Goal: Task Accomplishment & Management: Manage account settings

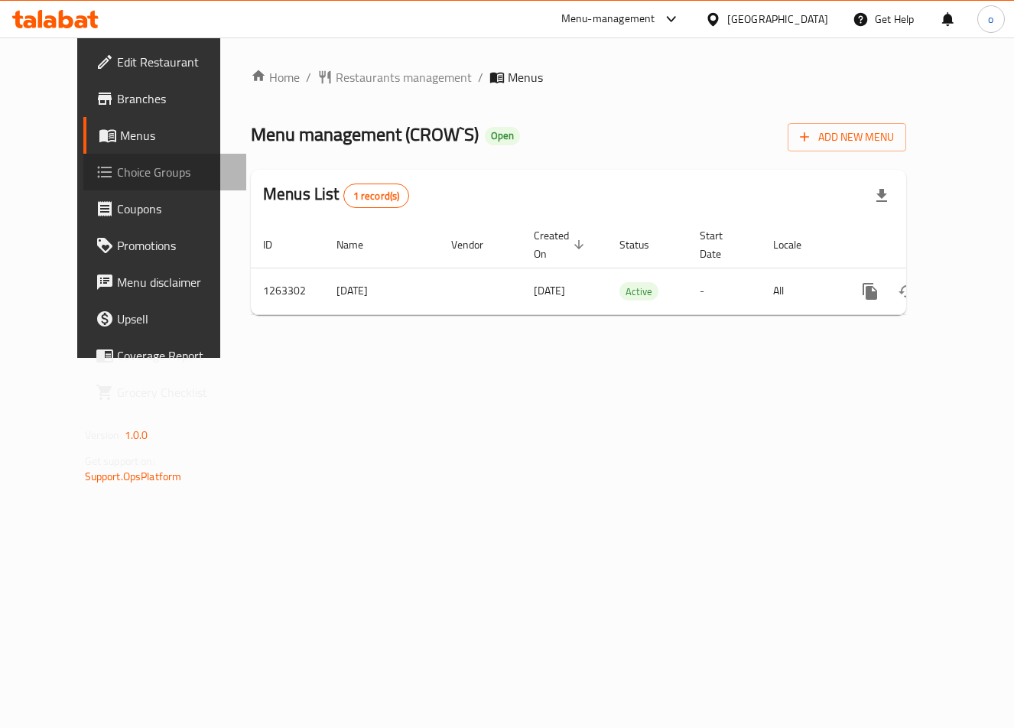
click at [83, 187] on link "Choice Groups" at bounding box center [164, 172] width 163 height 37
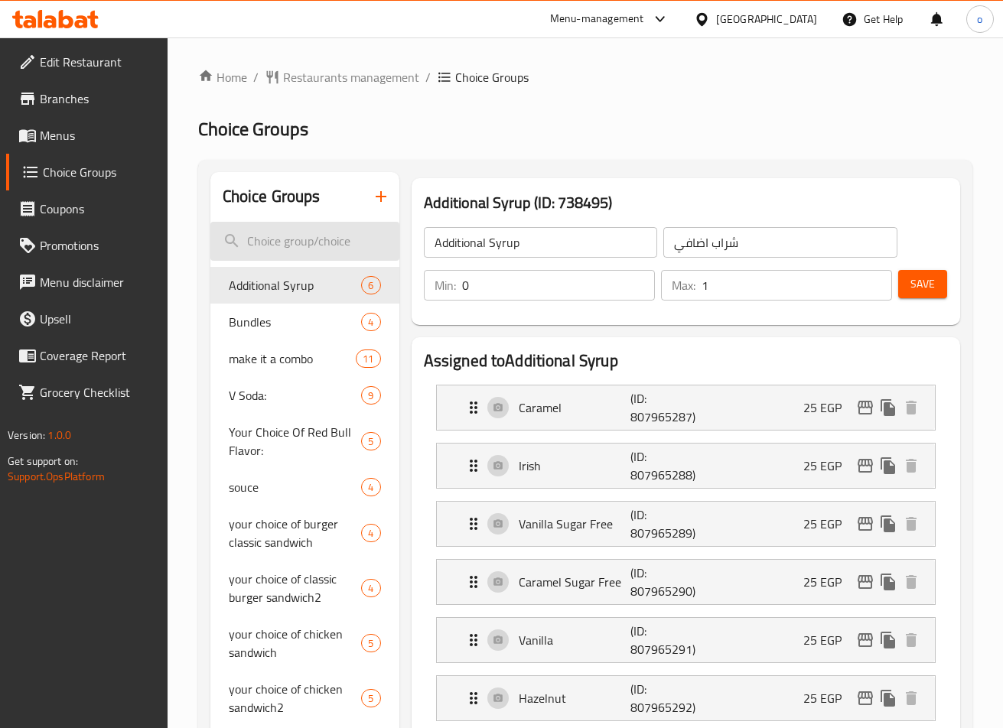
click at [301, 252] on input "search" at bounding box center [304, 241] width 189 height 39
paste input "FIRST SIDE"
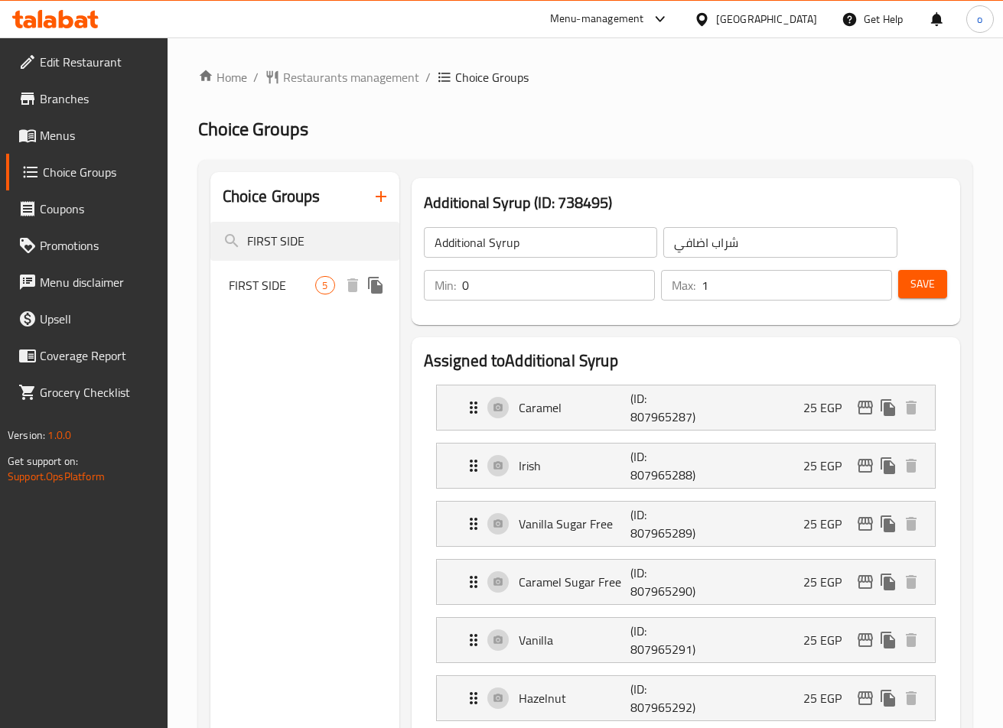
type input "FIRST SIDE"
click at [302, 282] on span "FIRST SIDE" at bounding box center [272, 285] width 87 height 18
type input "FIRST SIDE"
type input "الجانب الأول"
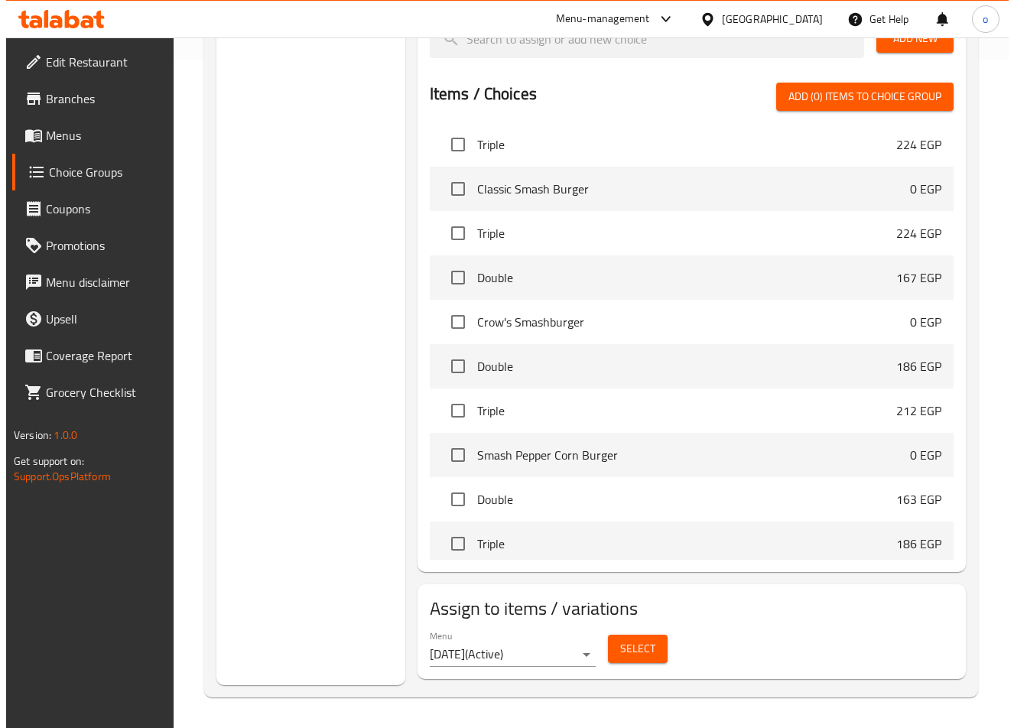
scroll to position [382, 0]
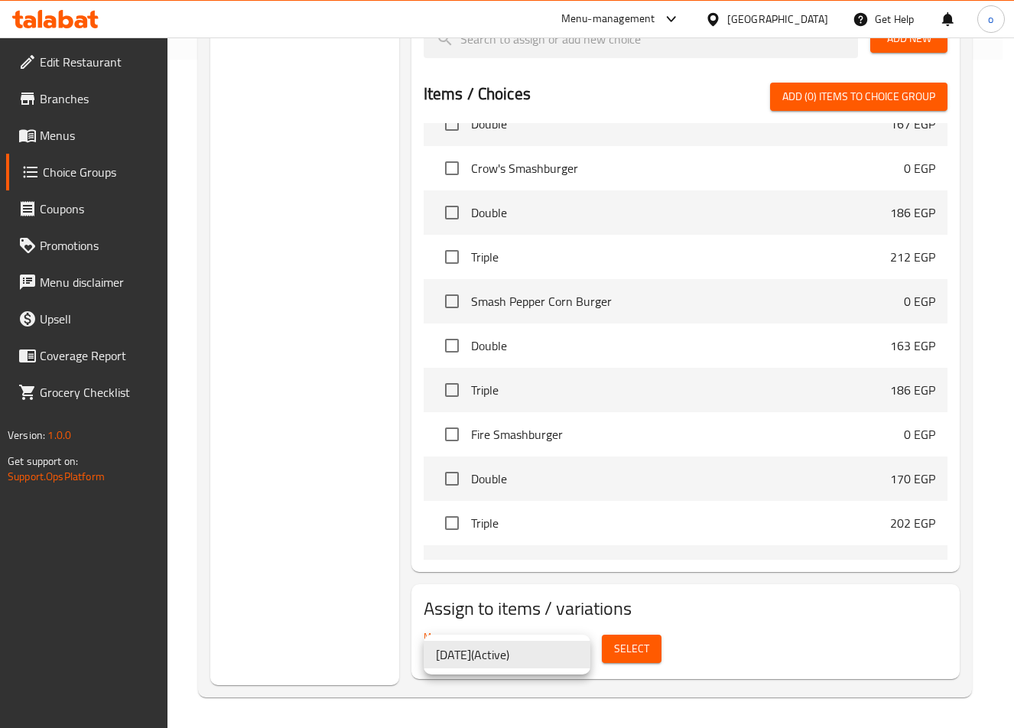
click at [574, 649] on li "28.10.2024 ( Active )" at bounding box center [507, 655] width 167 height 28
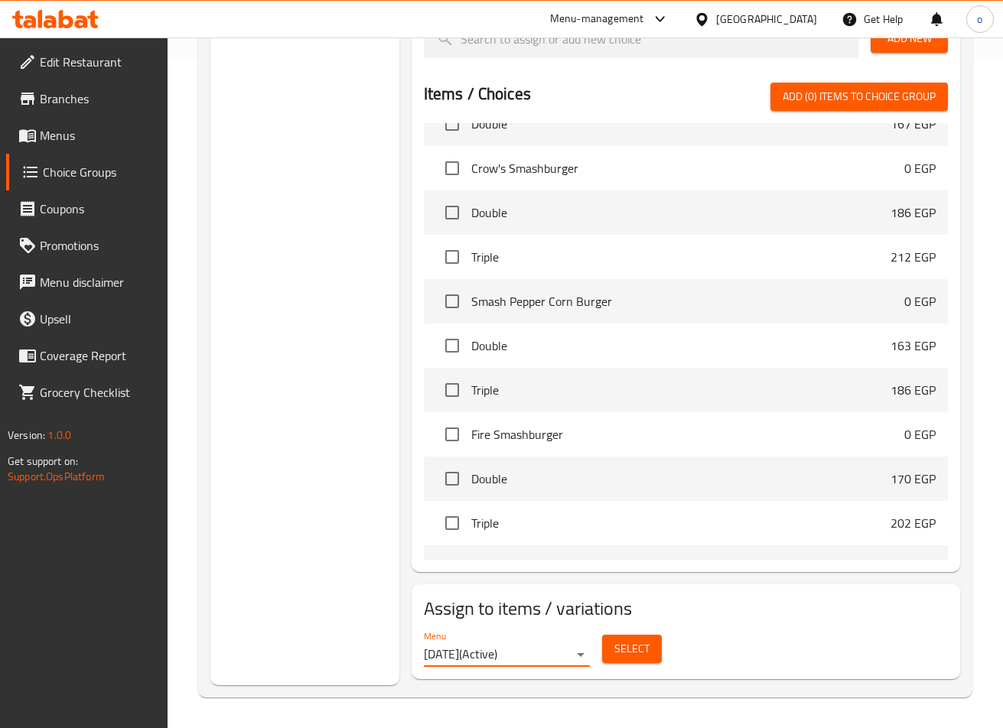
click at [637, 651] on span "Select" at bounding box center [631, 648] width 35 height 19
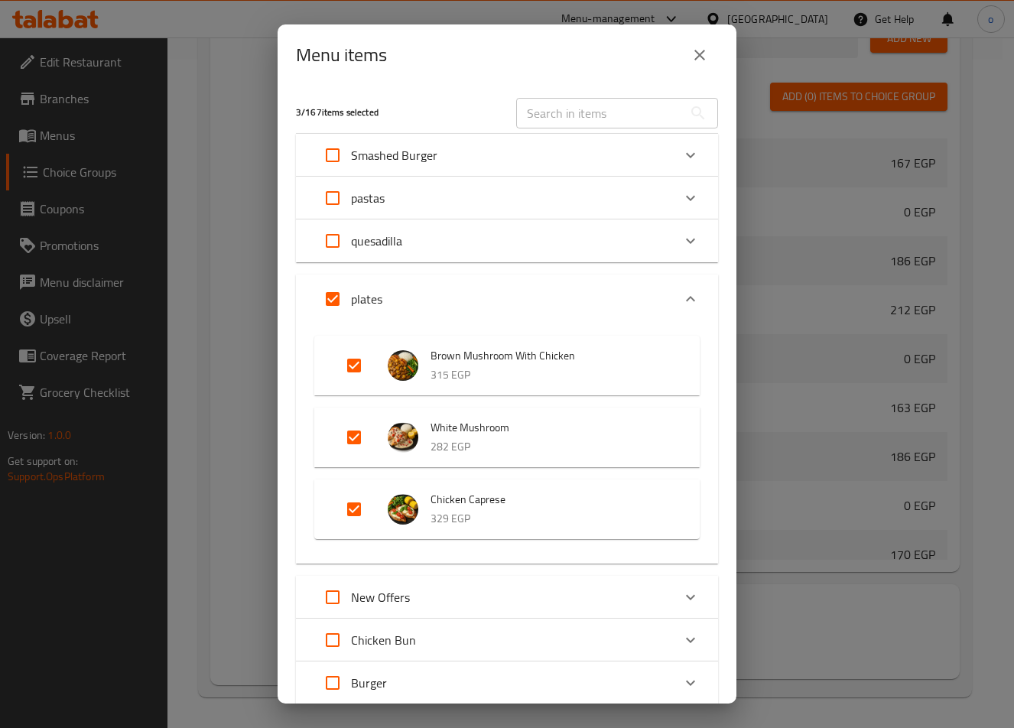
scroll to position [76, 0]
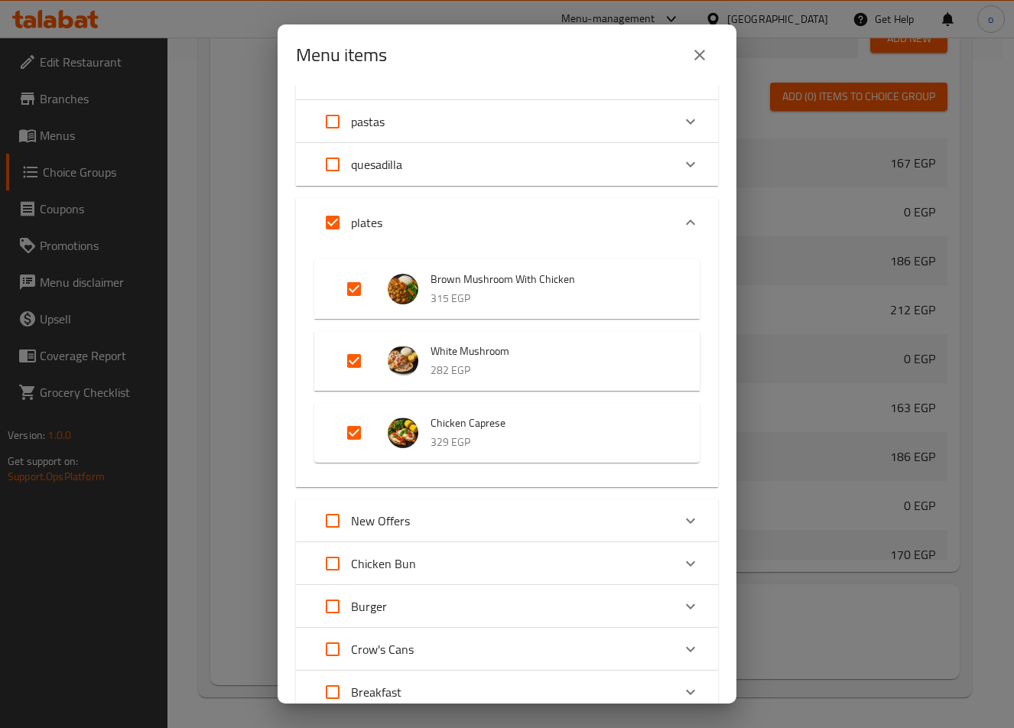
click at [479, 292] on p "315 EGP" at bounding box center [550, 298] width 239 height 19
click at [476, 278] on span "Brown Mushroom With Chicken" at bounding box center [550, 279] width 239 height 19
drag, startPoint x: 423, startPoint y: 274, endPoint x: 556, endPoint y: 293, distance: 134.4
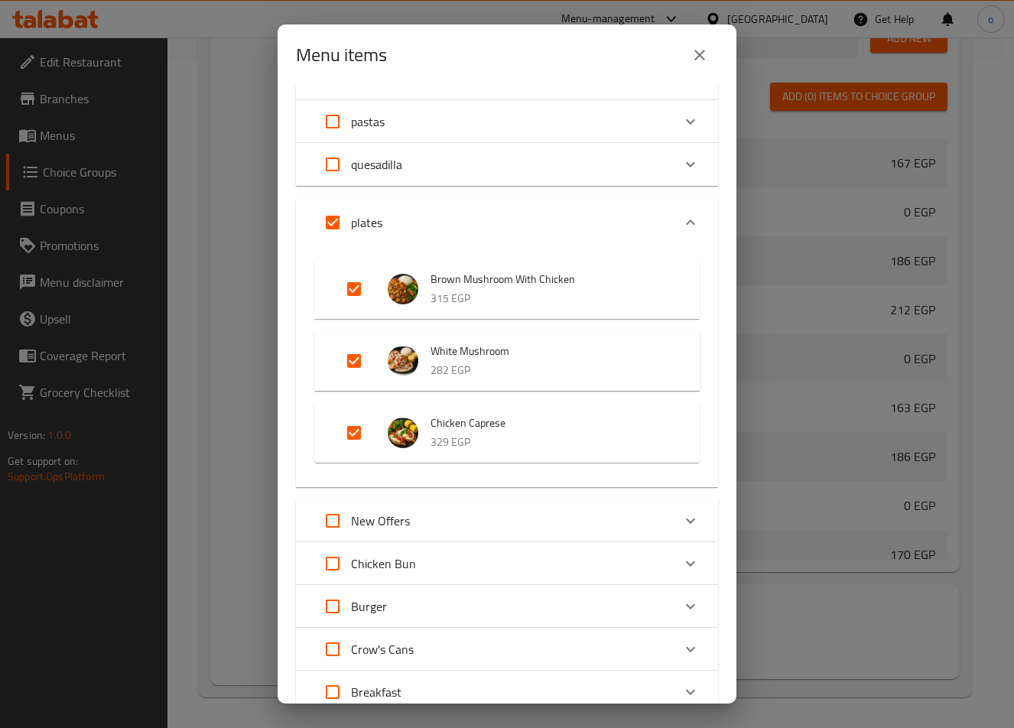
click at [553, 293] on li "Brown Mushroom With Chicken 315 EGP" at bounding box center [507, 289] width 349 height 54
click at [771, 122] on div "Menu items 3 / 167 items selected ​ Smashed Burger Smash Sweet BBQ 0 EGP Your c…" at bounding box center [507, 364] width 1014 height 728
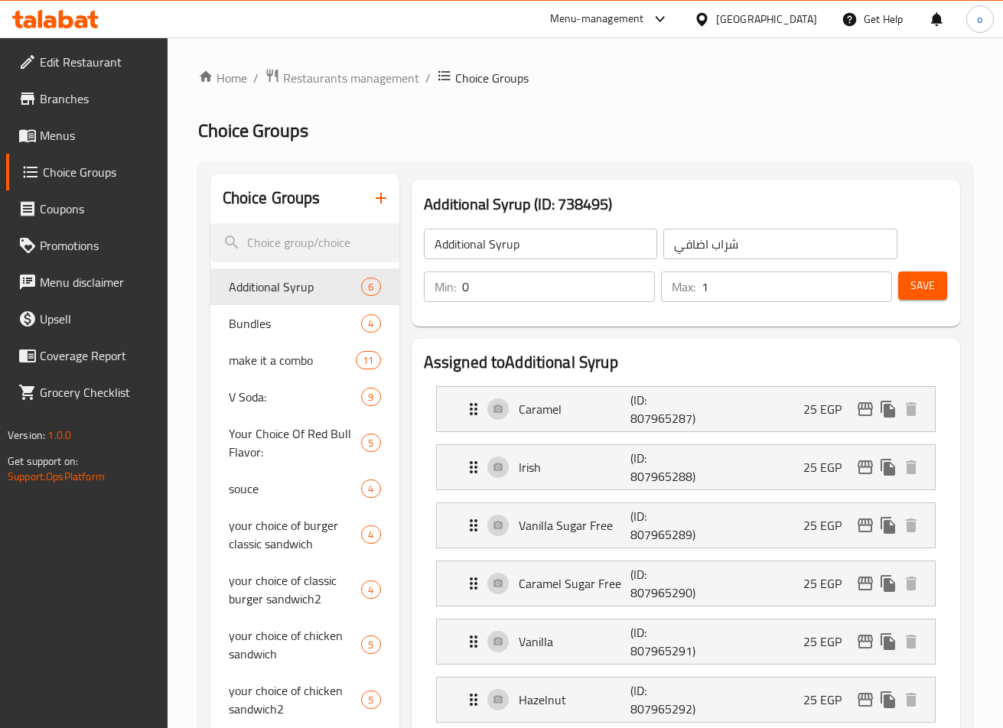
click at [56, 138] on span "Menus" at bounding box center [97, 135] width 115 height 18
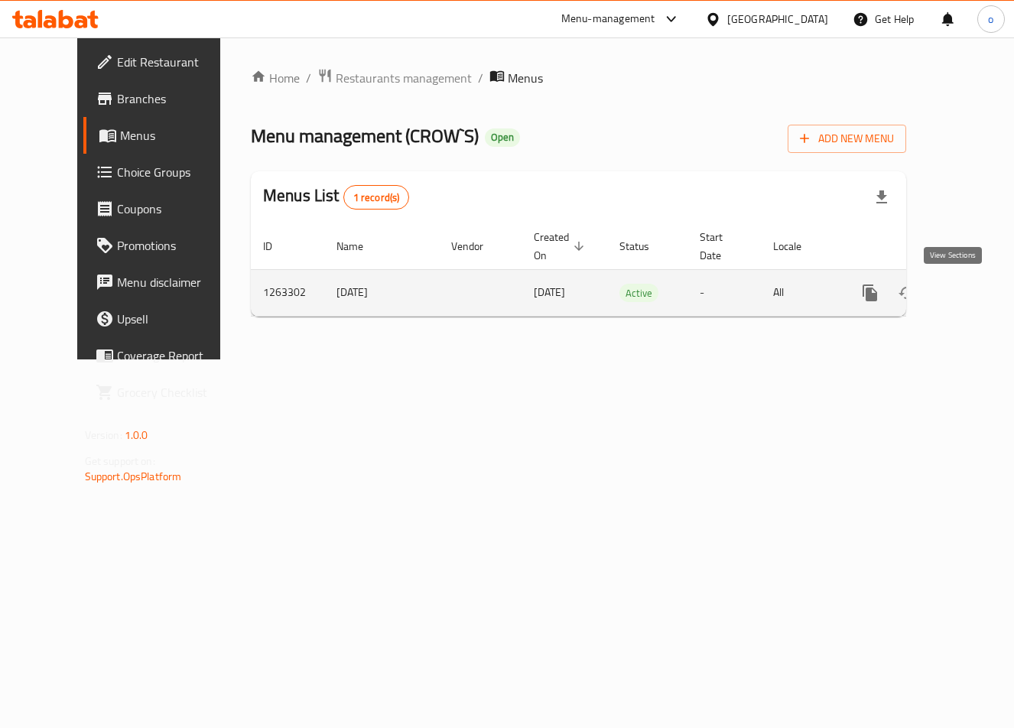
click at [973, 292] on icon "enhanced table" at bounding box center [980, 293] width 14 height 14
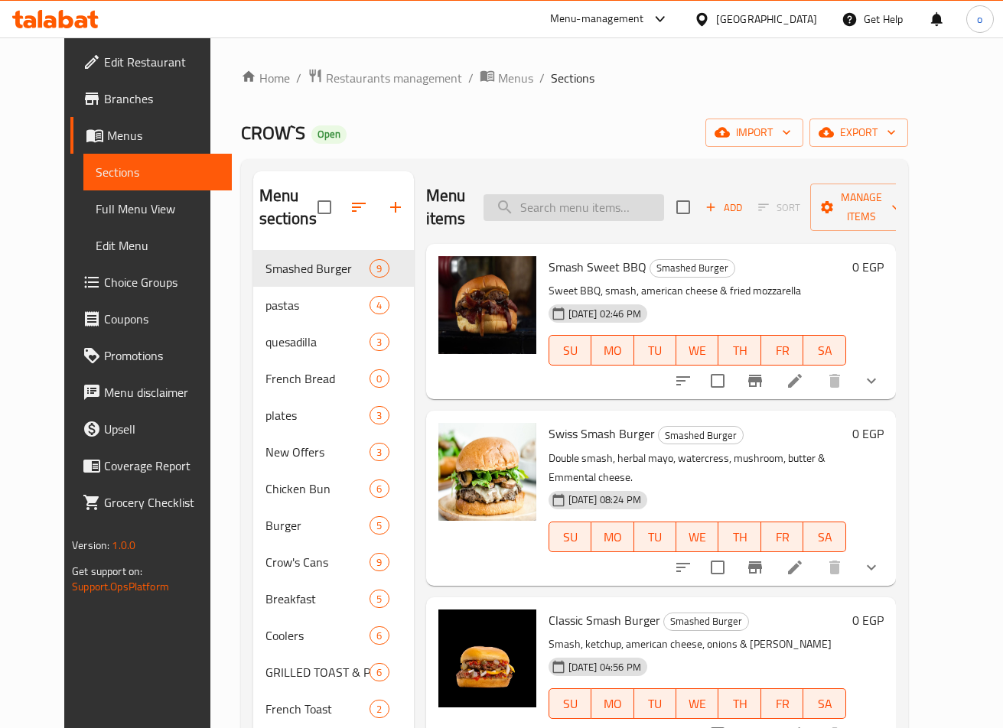
click at [575, 213] on input "search" at bounding box center [573, 207] width 180 height 27
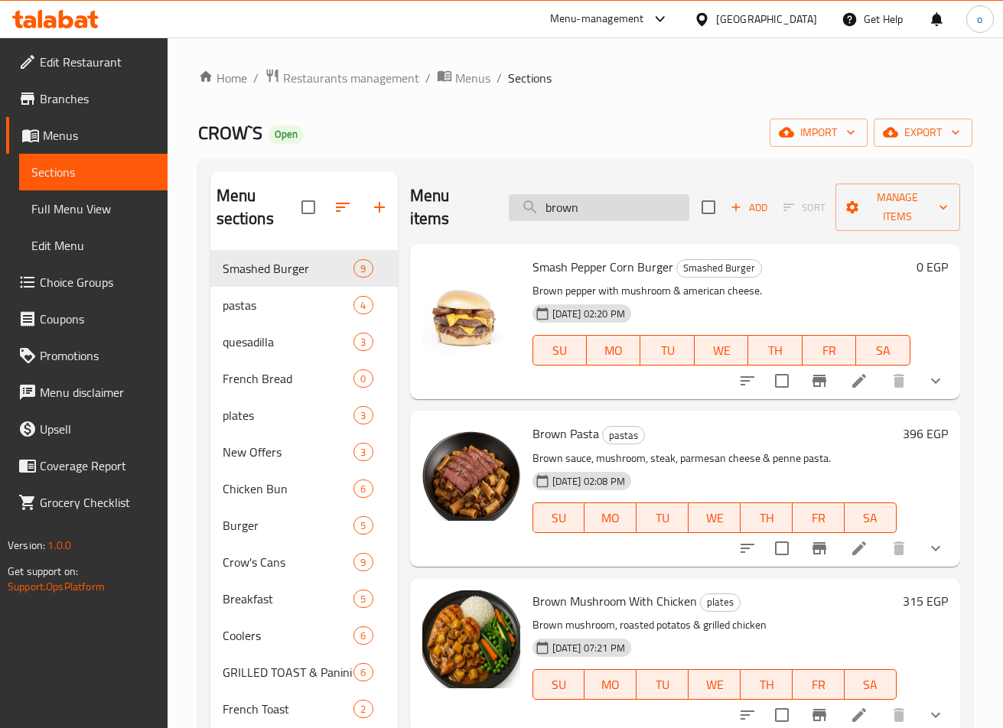
type input "brown m"
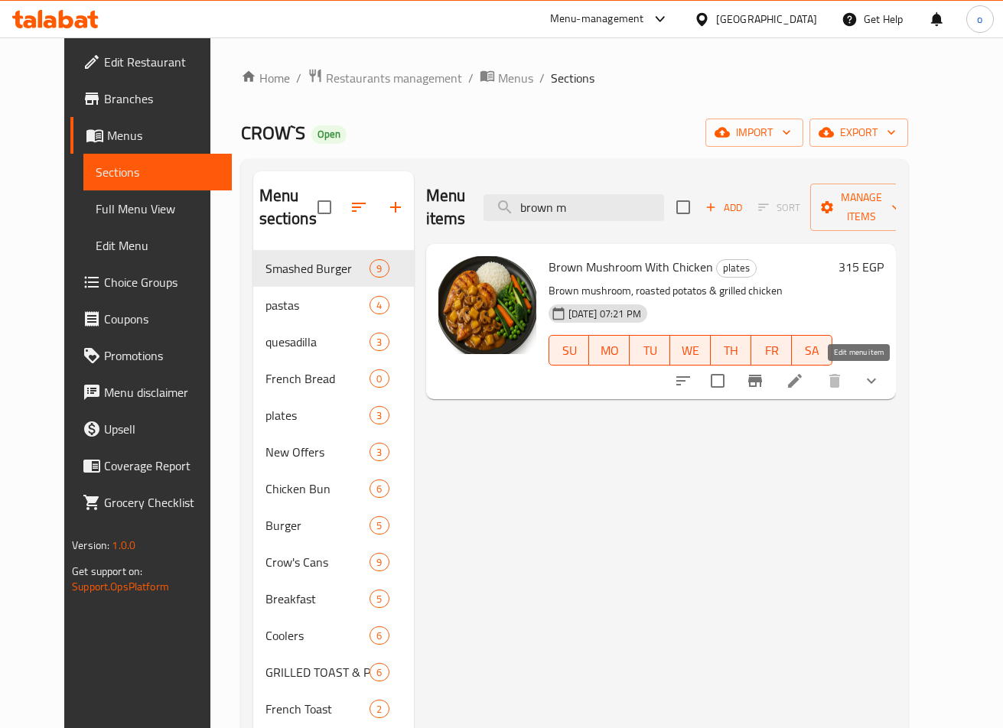
click at [804, 386] on icon at bounding box center [794, 381] width 18 height 18
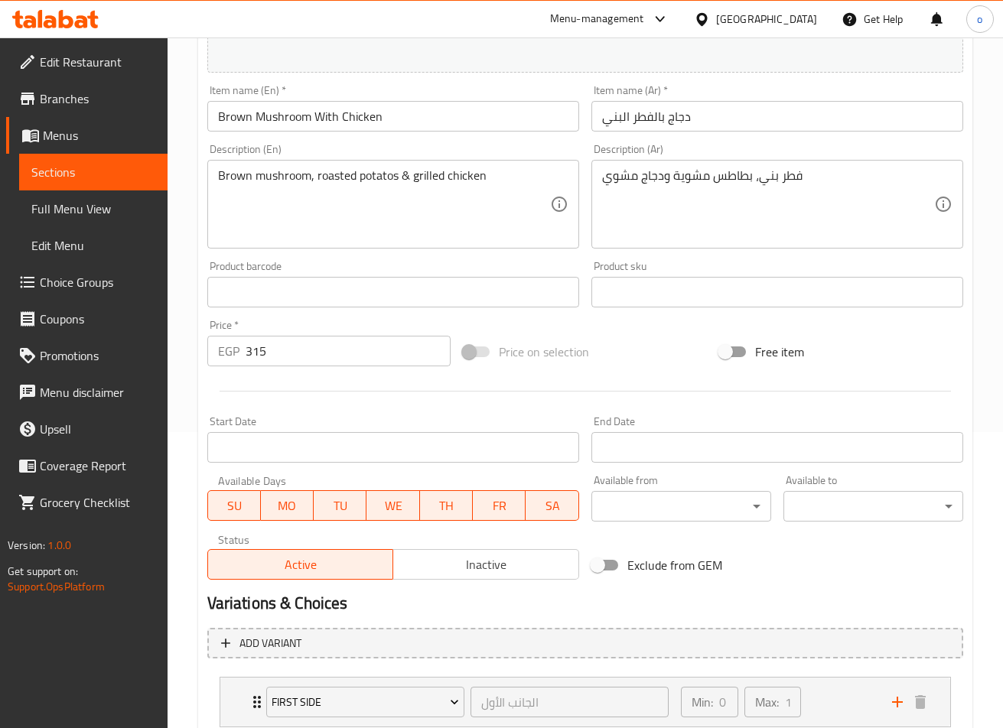
scroll to position [525, 0]
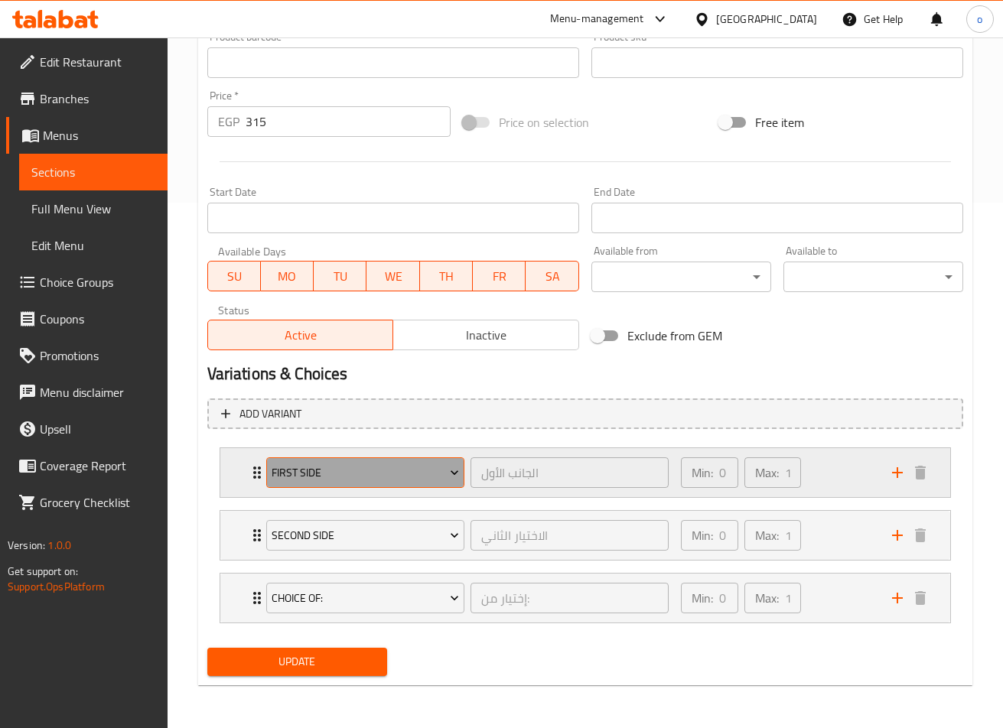
click at [459, 475] on icon "Expand" at bounding box center [454, 472] width 15 height 15
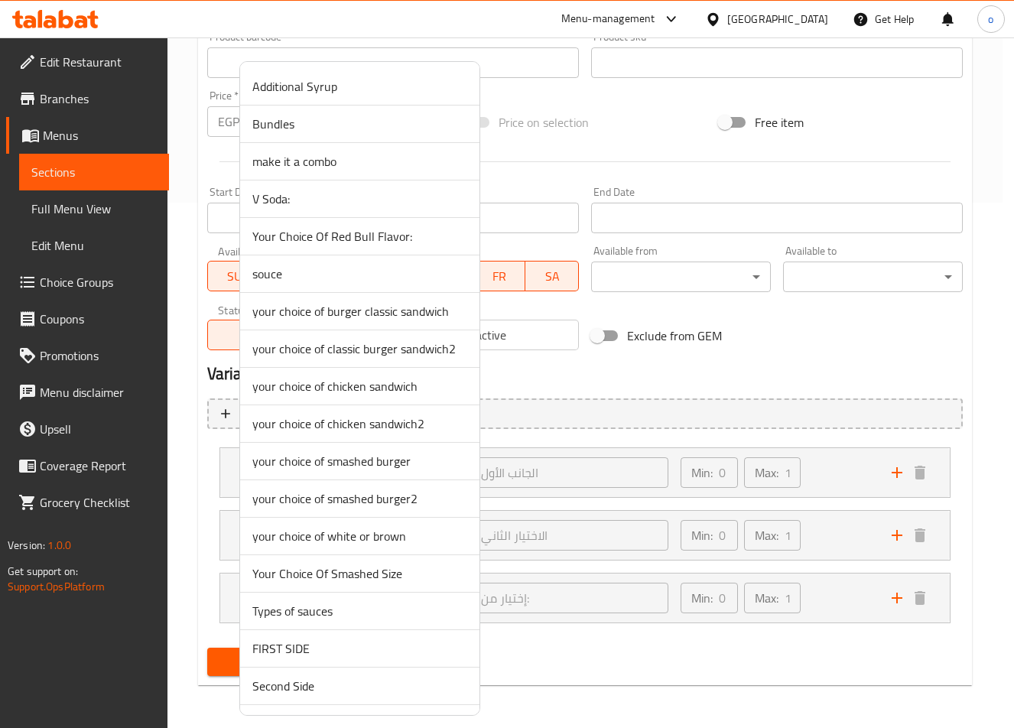
click at [626, 405] on div at bounding box center [507, 364] width 1014 height 728
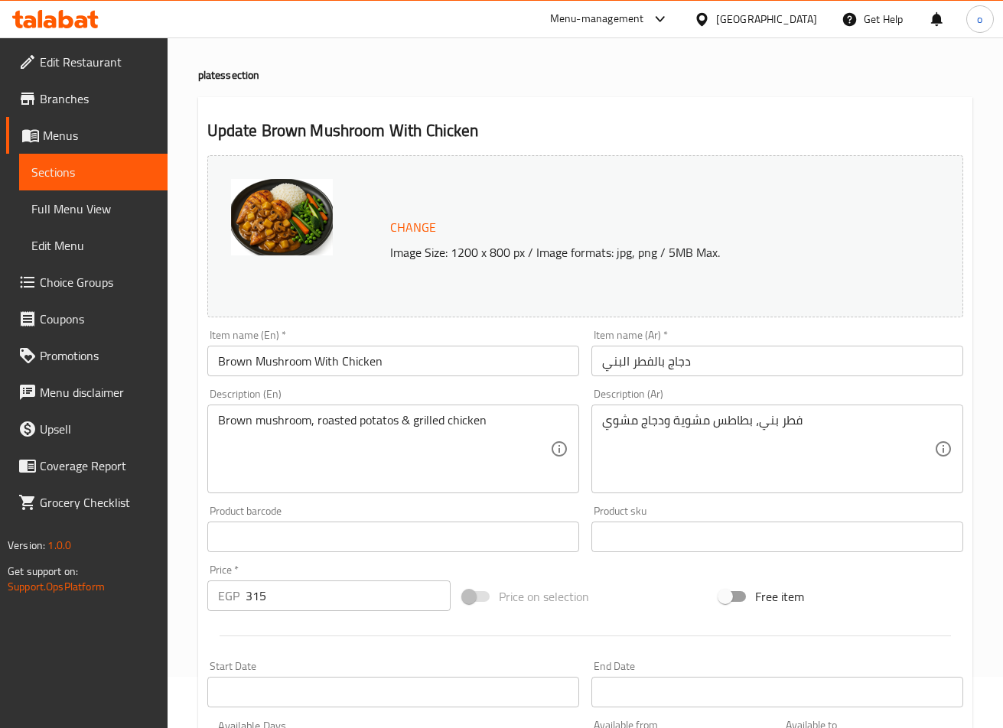
scroll to position [76, 0]
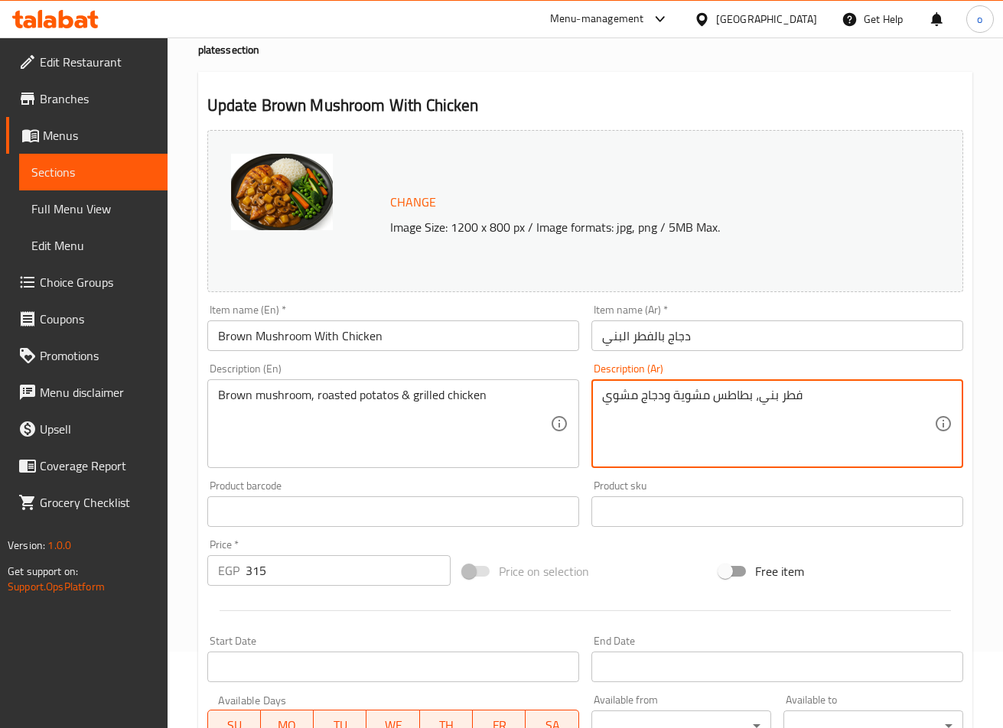
click at [700, 405] on textarea "فطر بني، بطاطس مشوية ودجاج مشوي" at bounding box center [768, 424] width 332 height 73
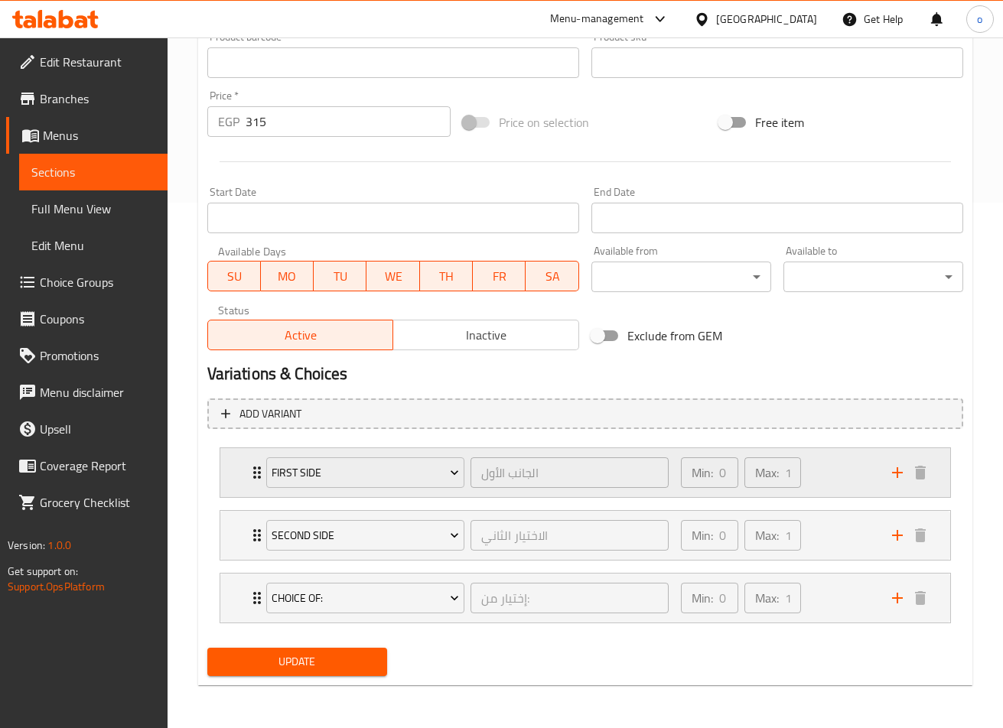
click at [452, 489] on div "FIRST SIDE" at bounding box center [365, 472] width 204 height 37
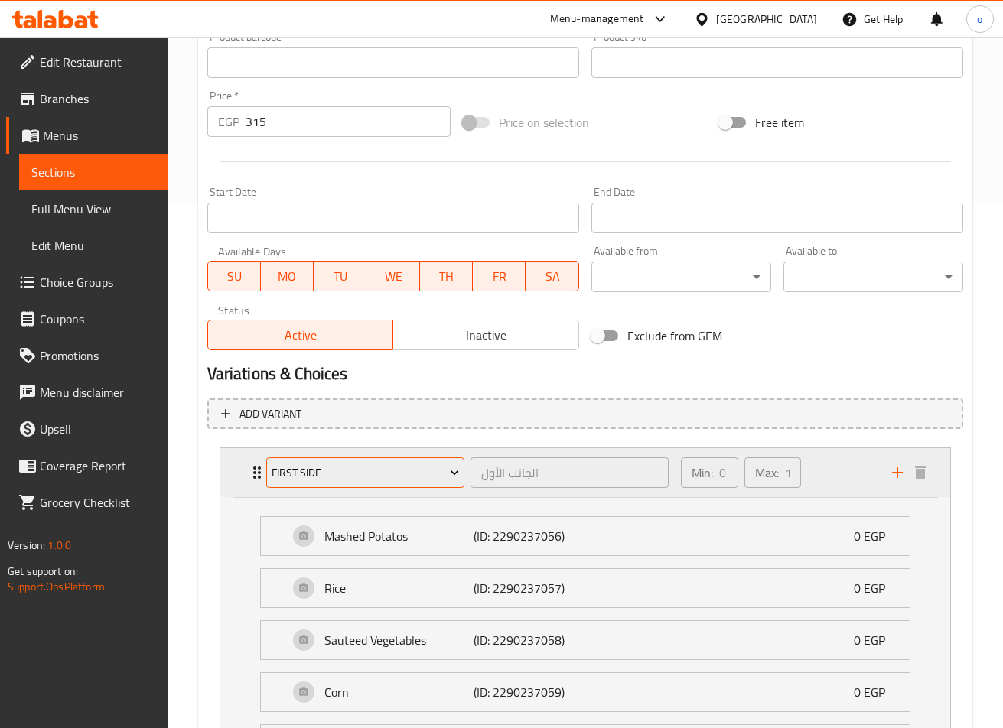
click at [450, 483] on button "FIRST SIDE" at bounding box center [365, 472] width 198 height 31
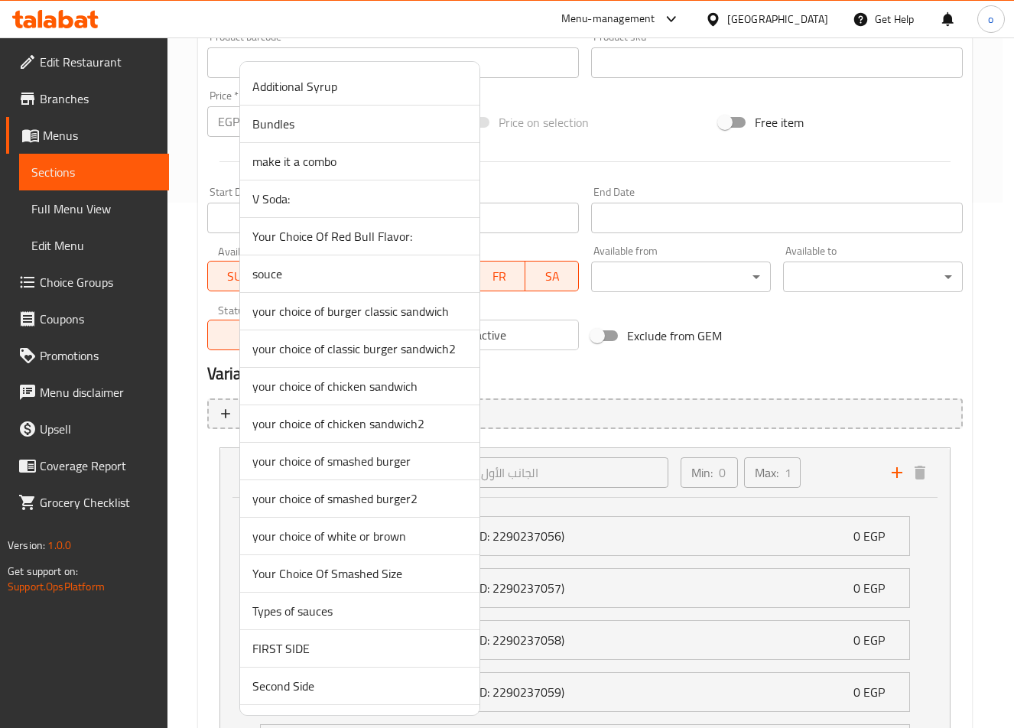
click at [570, 457] on div at bounding box center [507, 364] width 1014 height 728
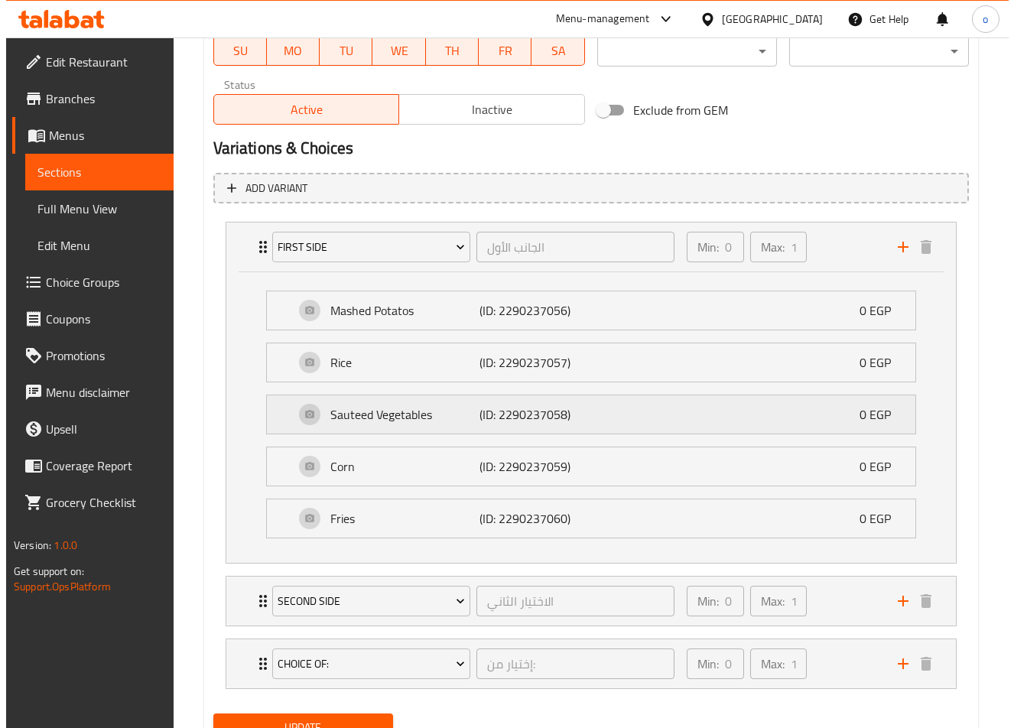
scroll to position [755, 0]
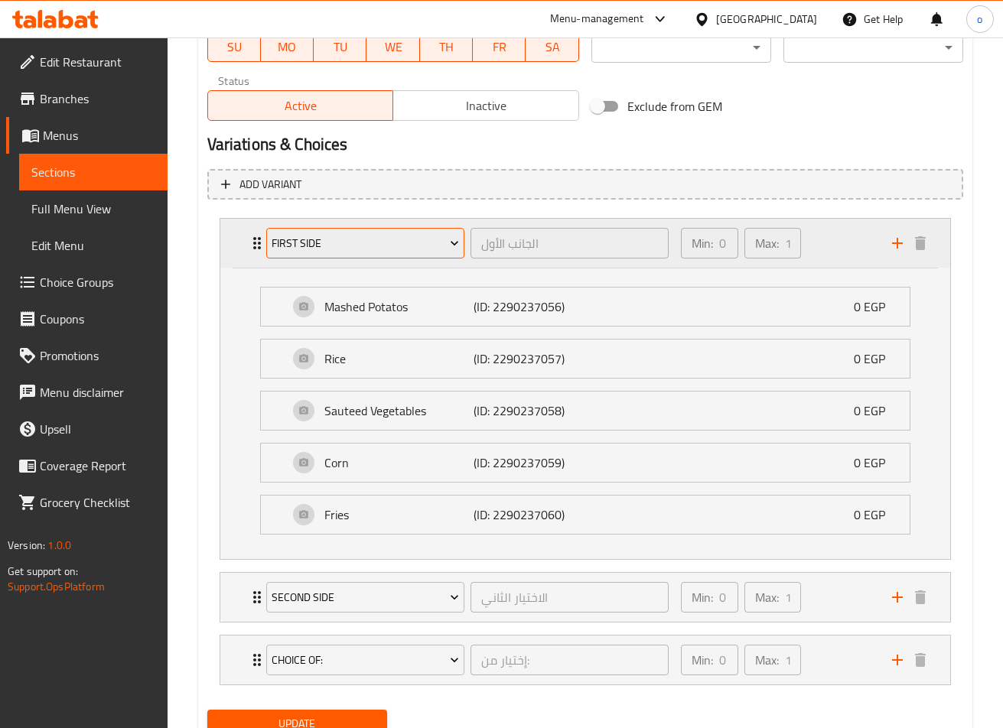
click at [457, 249] on icon "Expand" at bounding box center [454, 243] width 15 height 15
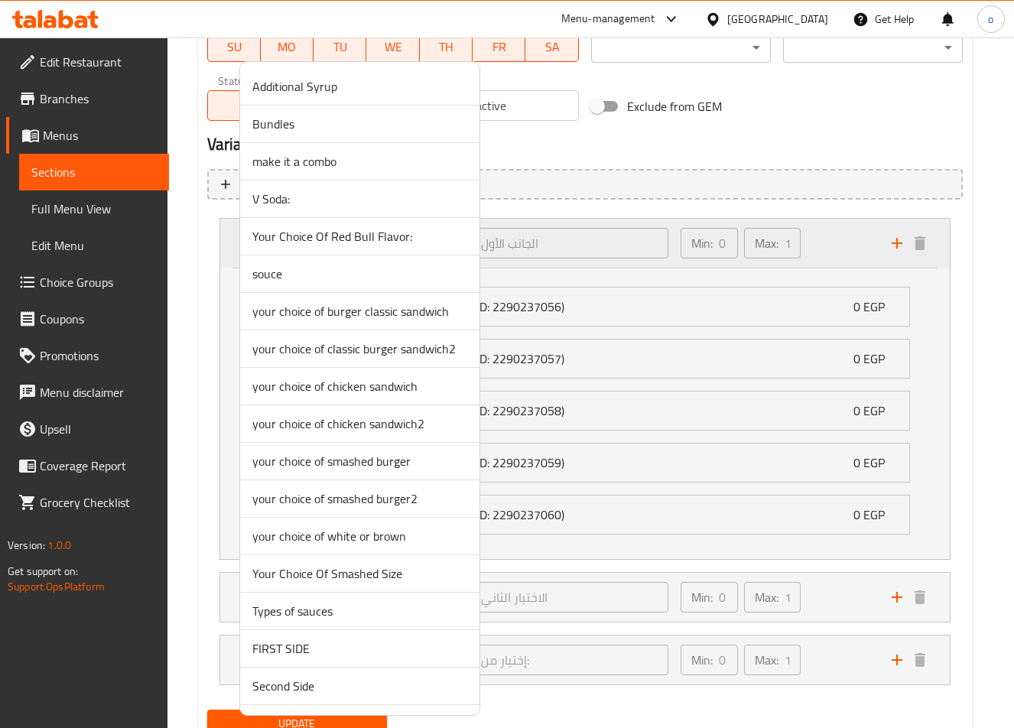
click at [457, 249] on li "Your Choice Of Red Bull Flavor:" at bounding box center [359, 236] width 239 height 37
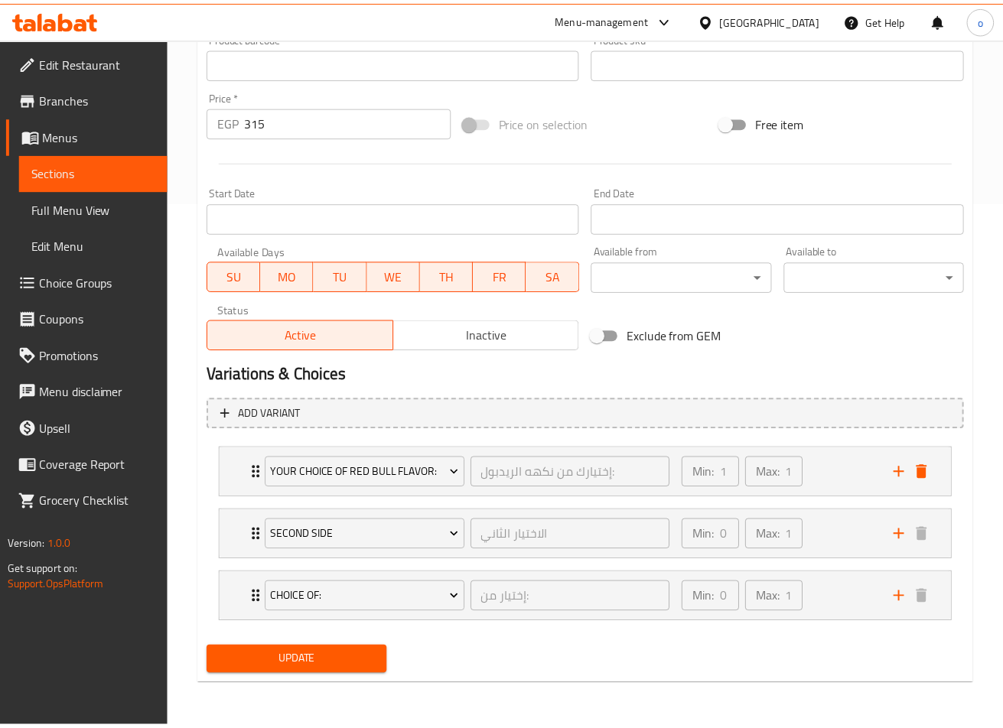
scroll to position [525, 0]
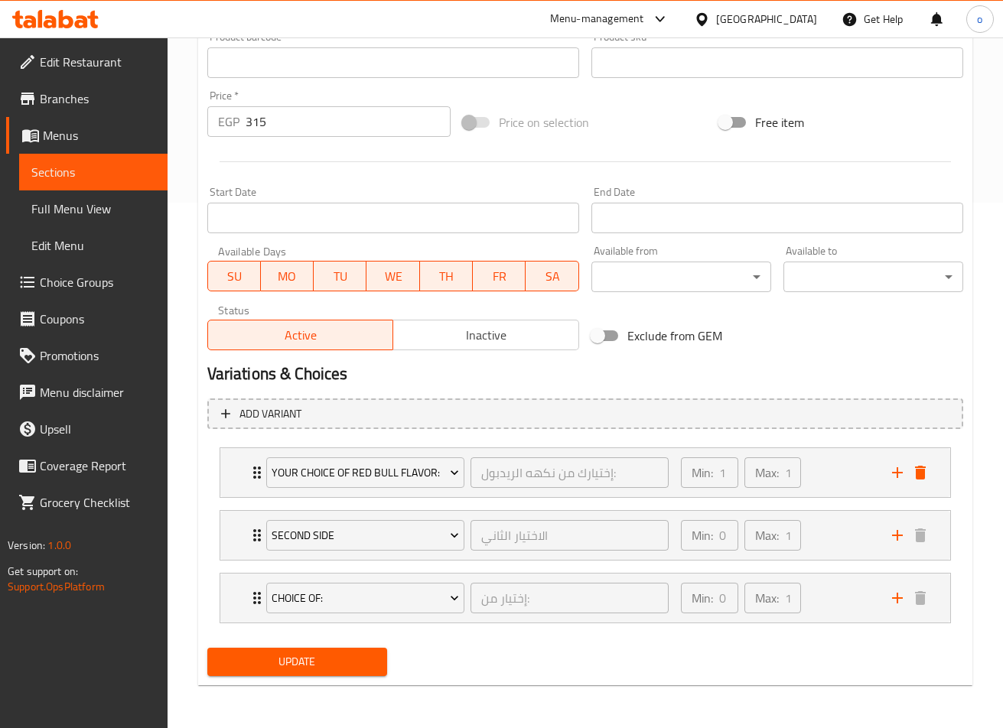
click at [658, 247] on div "Available from ​ ​" at bounding box center [681, 268] width 180 height 47
click at [461, 479] on icon "Expand" at bounding box center [454, 472] width 15 height 15
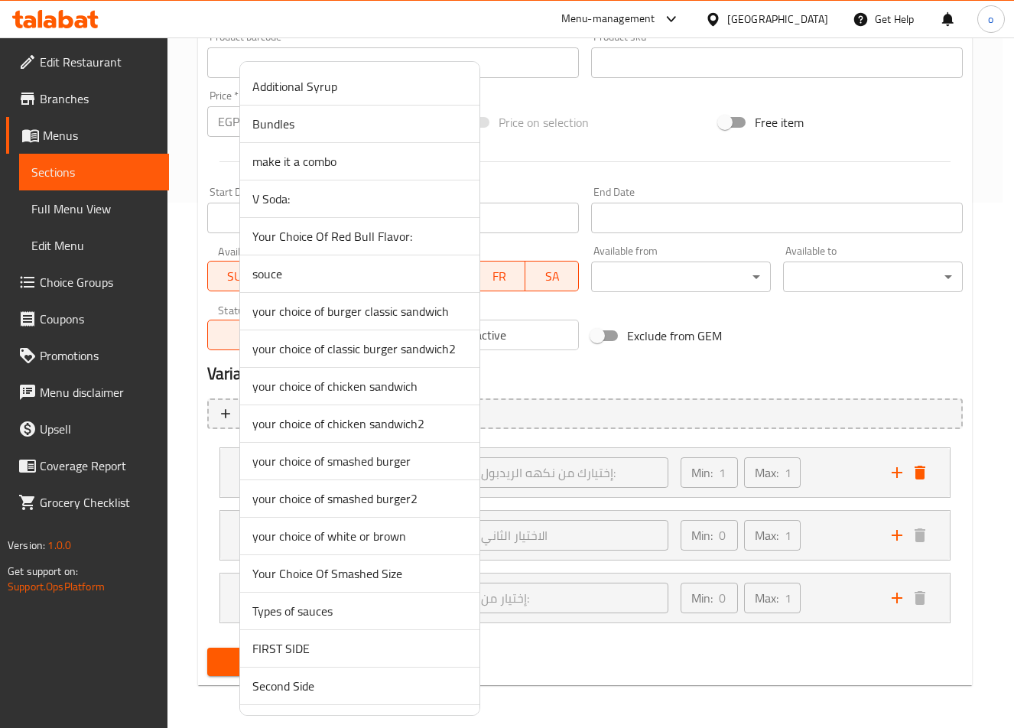
click at [509, 497] on div at bounding box center [507, 364] width 1014 height 728
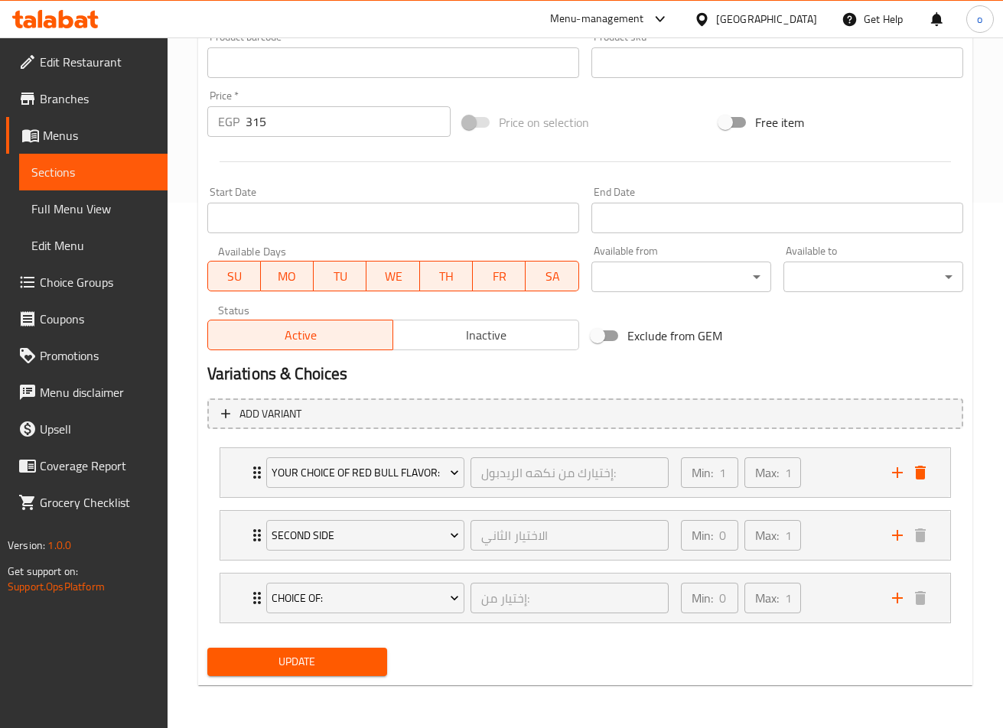
click at [296, 254] on div "SU MO TU WE TH FR SA" at bounding box center [393, 268] width 372 height 46
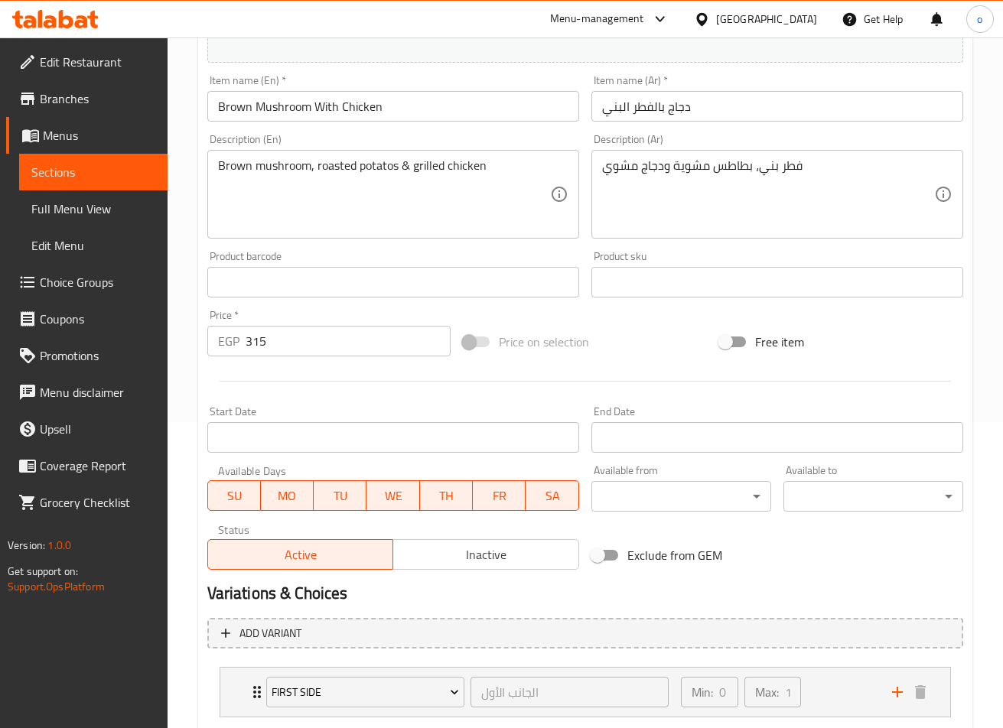
scroll to position [525, 0]
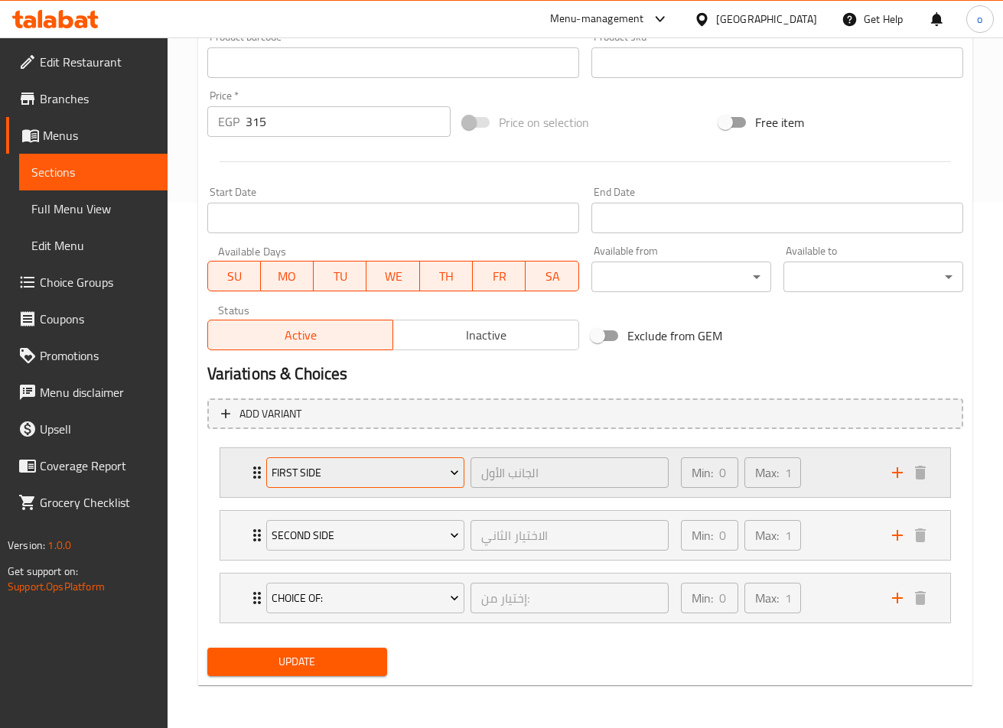
click at [424, 473] on span "FIRST SIDE" at bounding box center [364, 472] width 187 height 19
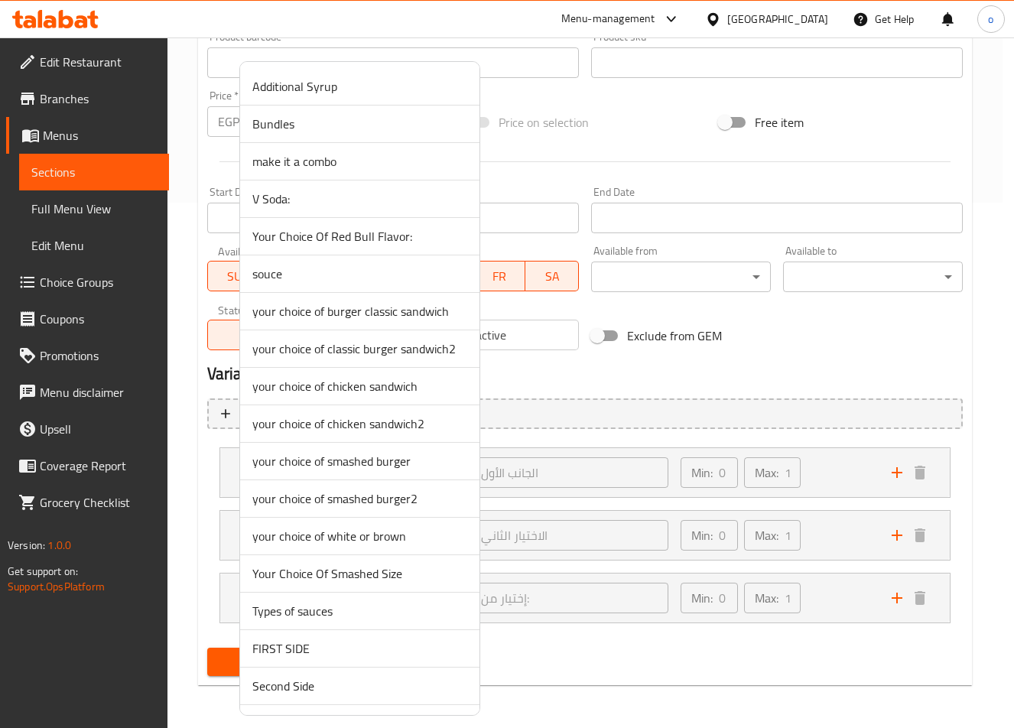
click at [658, 410] on div at bounding box center [507, 364] width 1014 height 728
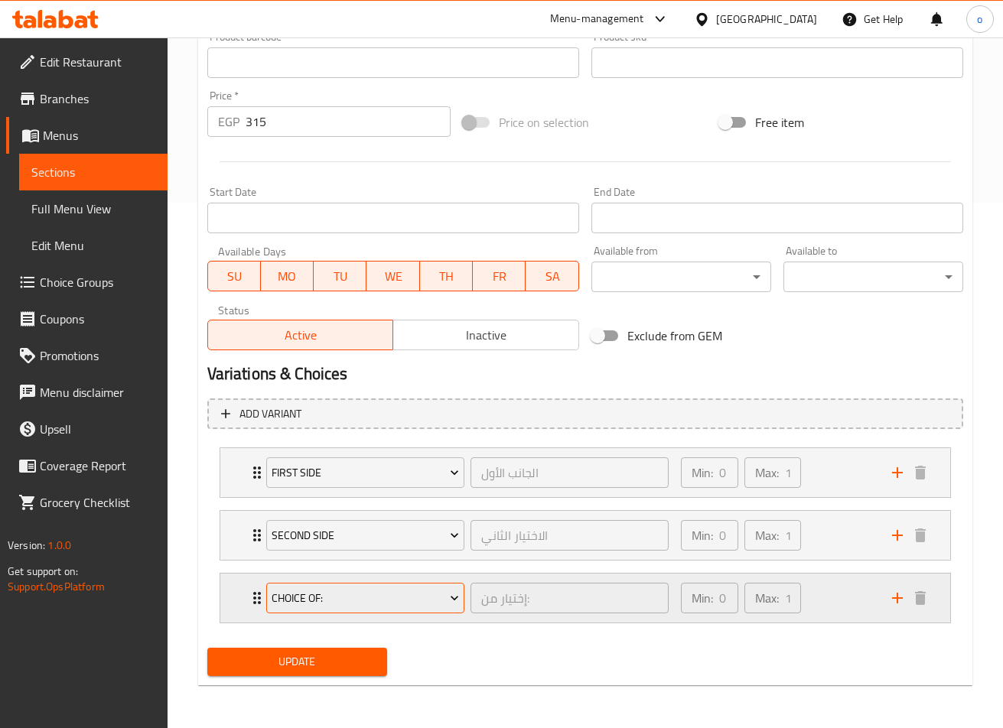
click at [449, 603] on icon "Expand" at bounding box center [454, 597] width 15 height 15
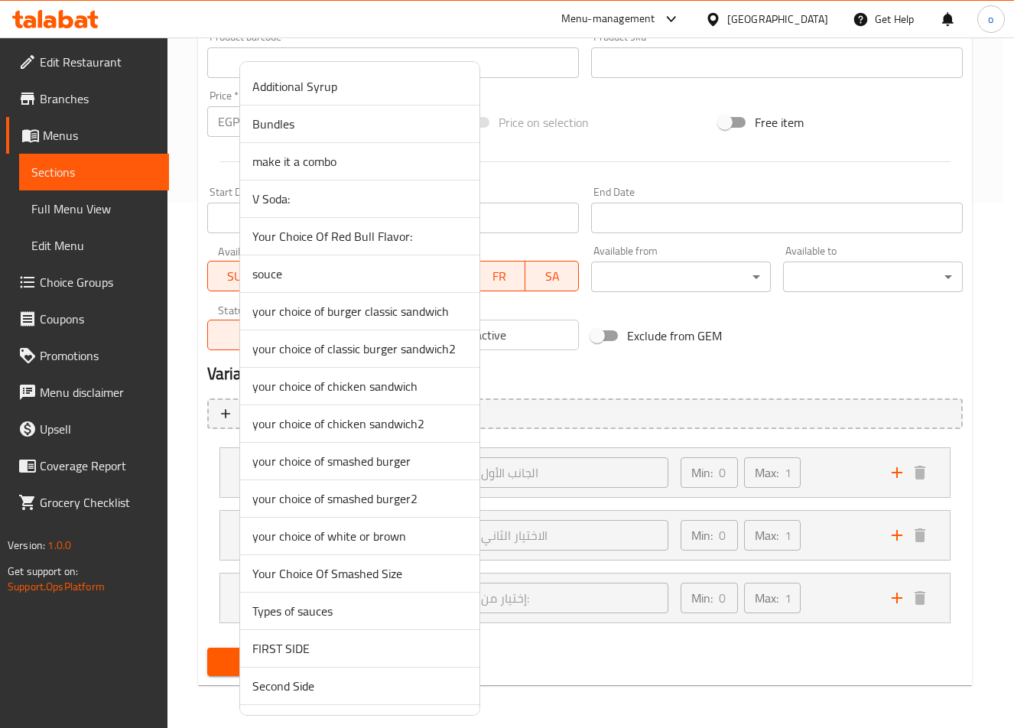
click at [610, 664] on div at bounding box center [507, 364] width 1014 height 728
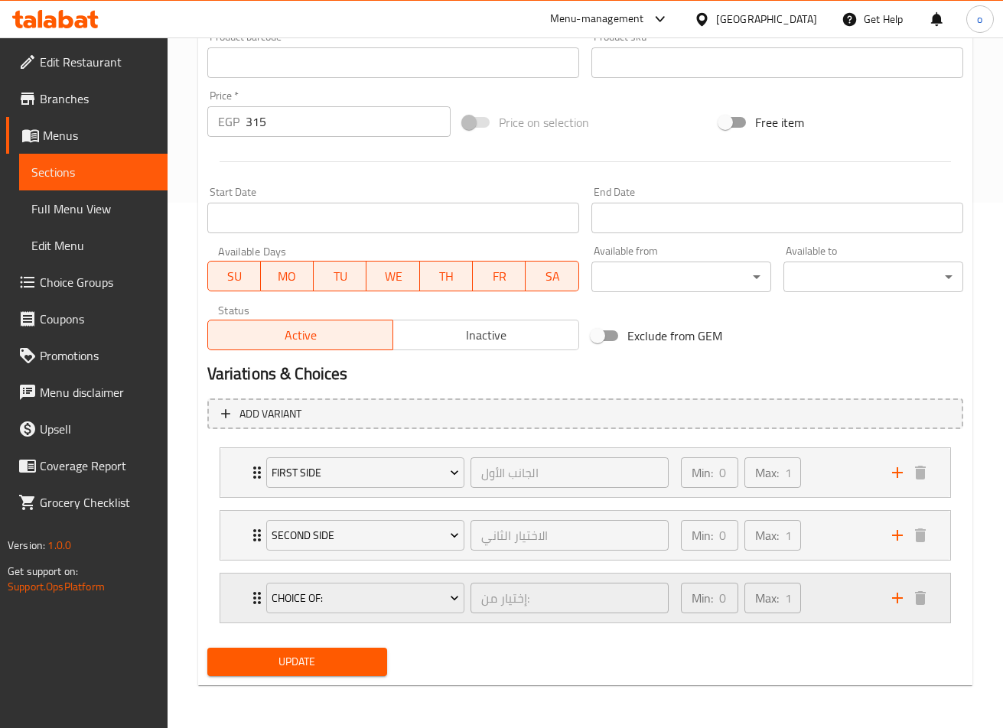
click at [258, 603] on div "Choice Of: إختيار من: ​" at bounding box center [467, 598] width 421 height 49
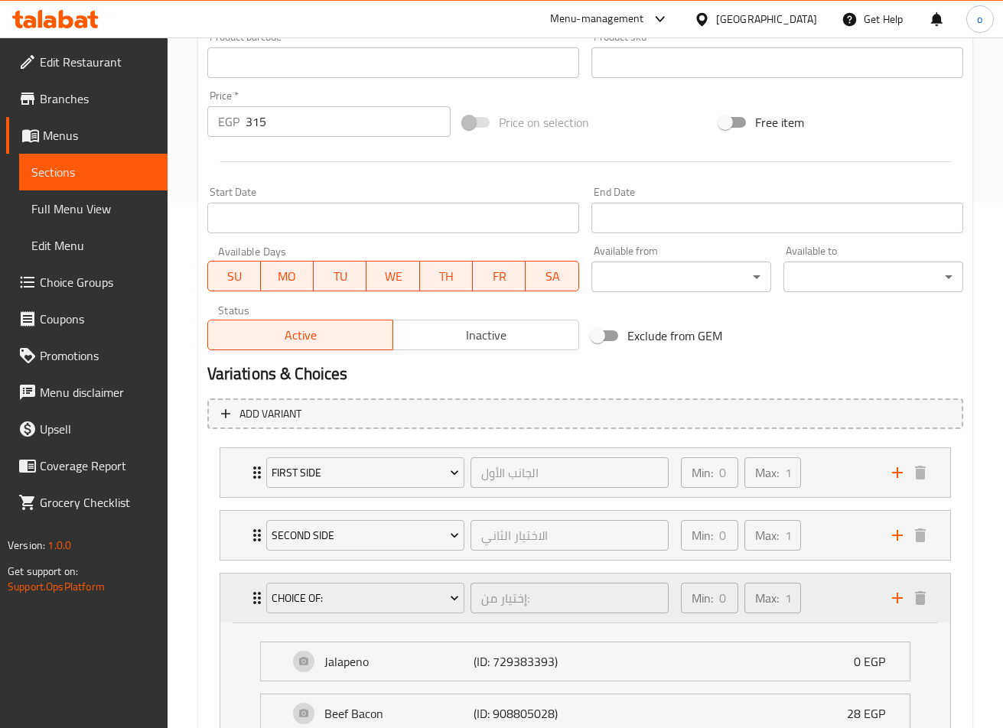
click at [258, 603] on div "Choice Of: إختيار من: ​" at bounding box center [467, 598] width 421 height 49
